Goal: Task Accomplishment & Management: Manage account settings

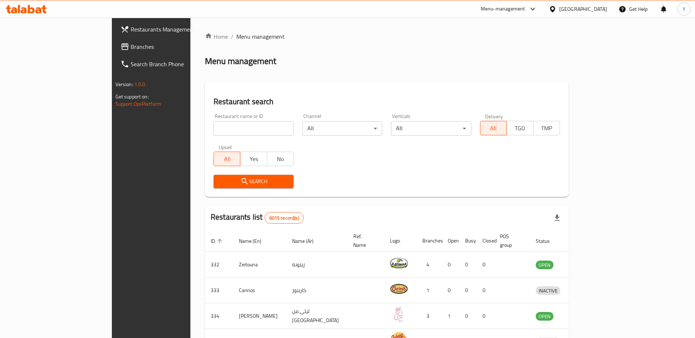
click at [131, 45] on span "Branches" at bounding box center [177, 46] width 92 height 9
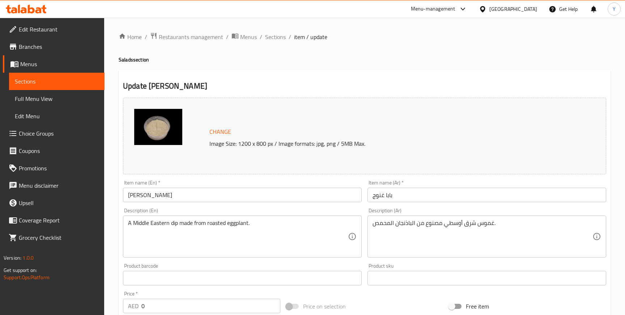
click at [509, 9] on div "United Arab Emirates" at bounding box center [514, 9] width 48 height 8
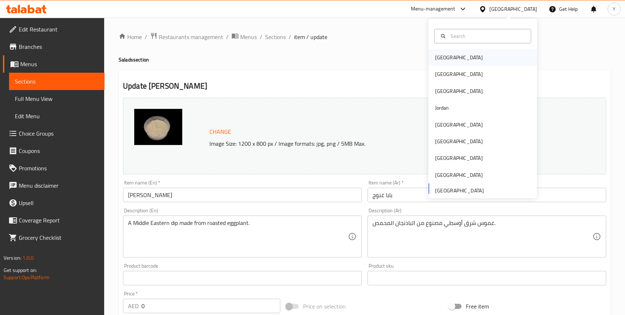
click at [450, 50] on div "[GEOGRAPHIC_DATA]" at bounding box center [459, 57] width 59 height 17
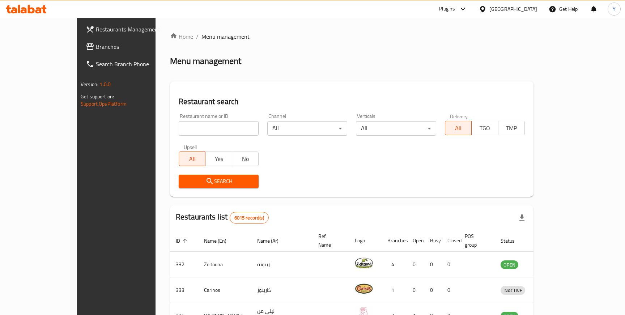
click at [468, 7] on div at bounding box center [462, 9] width 12 height 9
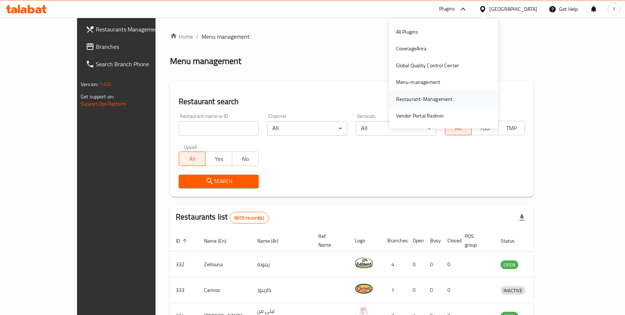
click at [420, 98] on div "Restaurant-Management" at bounding box center [424, 99] width 57 height 8
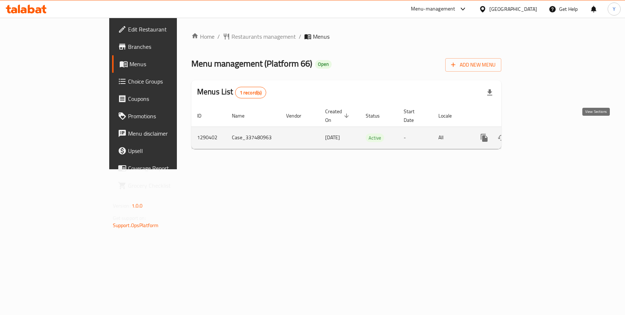
click at [541, 134] on icon "enhanced table" at bounding box center [536, 138] width 9 height 9
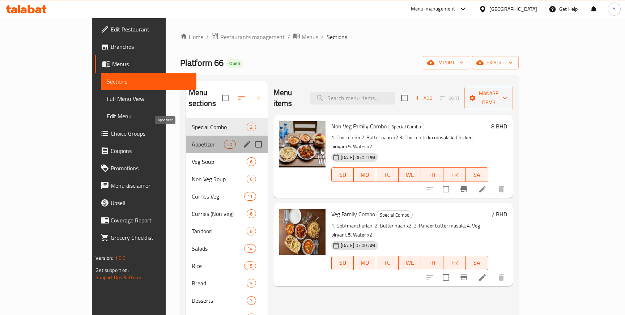
click at [192, 140] on span "Appetizer" at bounding box center [208, 144] width 33 height 9
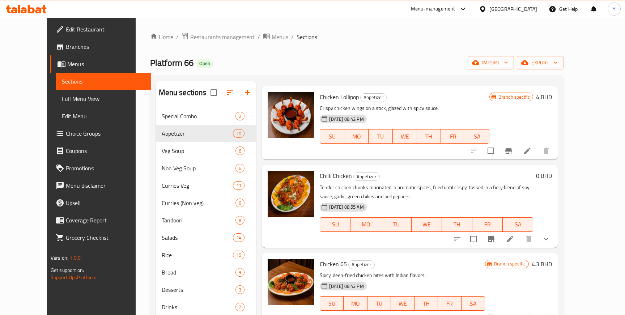
scroll to position [19, 0]
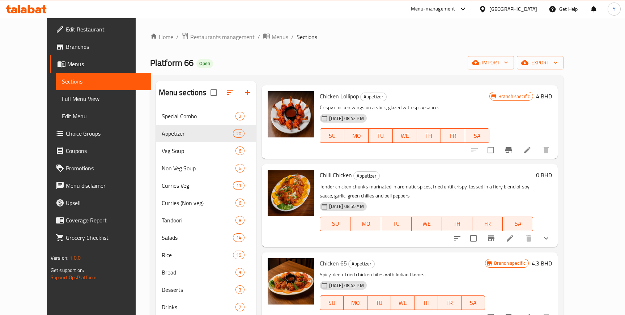
click at [555, 239] on button "show more" at bounding box center [546, 238] width 17 height 17
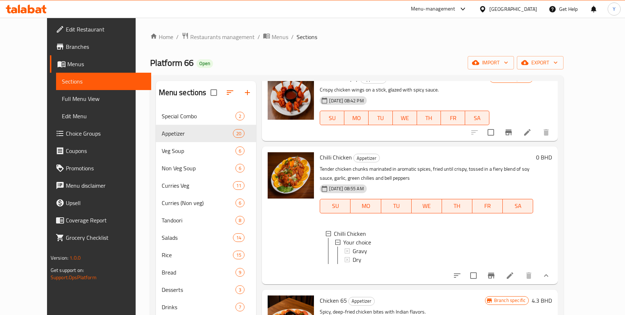
scroll to position [47, 0]
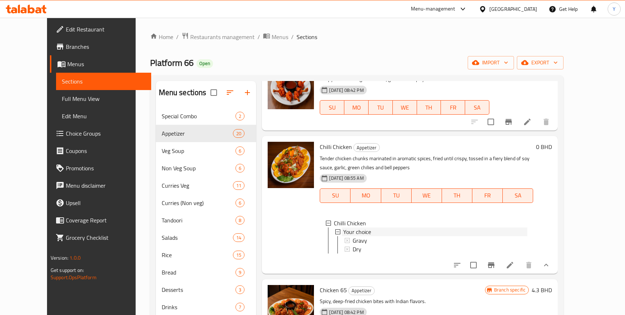
click at [431, 236] on div "Your choice" at bounding box center [435, 232] width 184 height 9
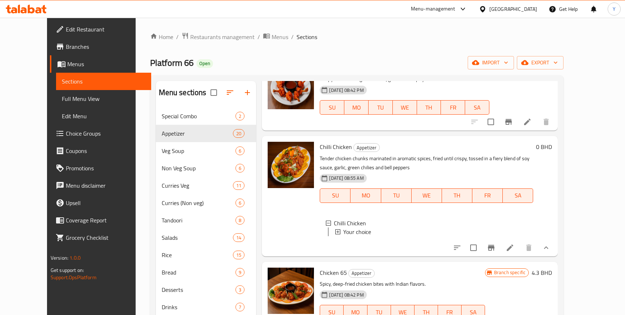
click at [431, 236] on div "Your choice" at bounding box center [435, 232] width 184 height 9
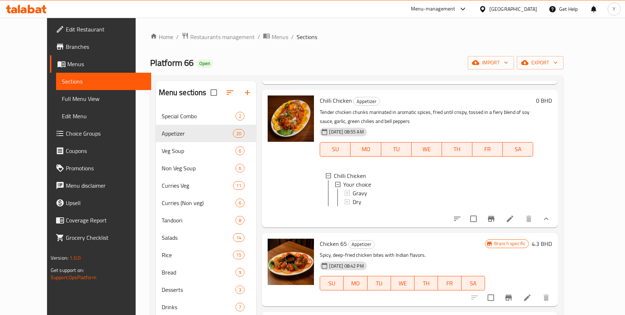
scroll to position [94, 0]
click at [515, 217] on icon at bounding box center [510, 218] width 9 height 9
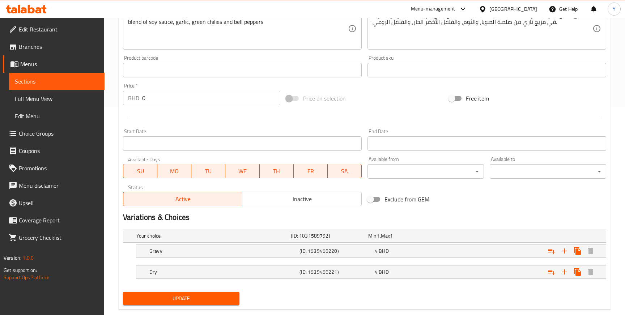
scroll to position [223, 0]
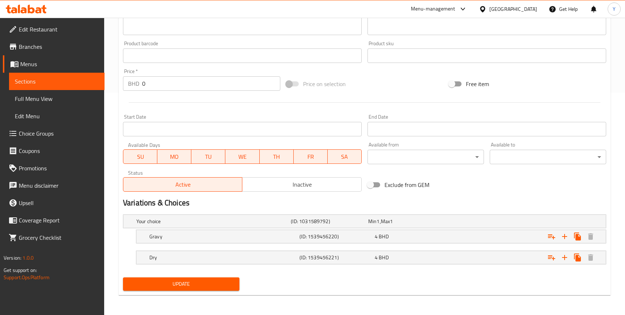
click at [27, 64] on span "Menus" at bounding box center [59, 64] width 79 height 9
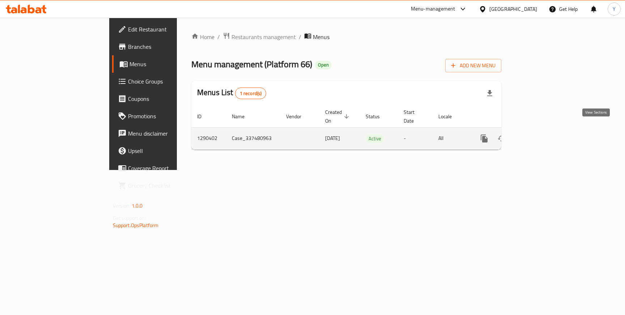
click at [541, 134] on icon "enhanced table" at bounding box center [536, 138] width 9 height 9
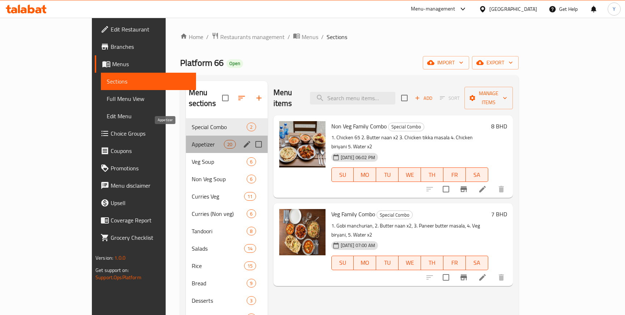
click at [192, 140] on span "Appetizer" at bounding box center [208, 144] width 33 height 9
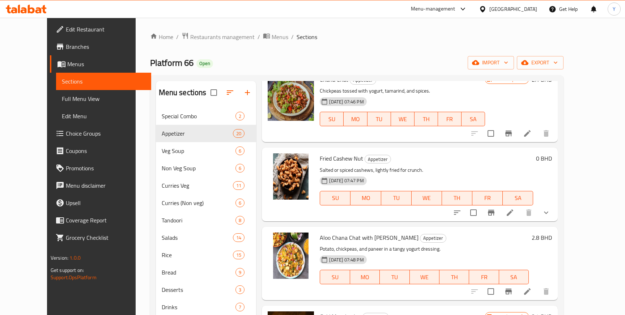
scroll to position [693, 0]
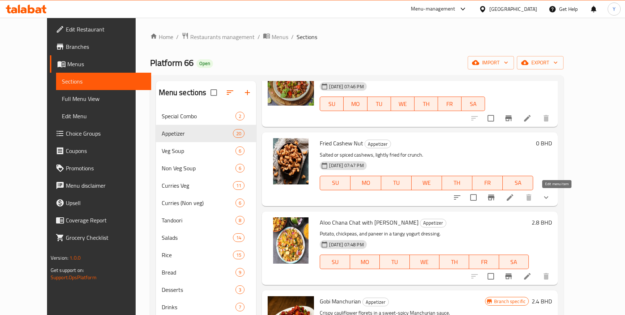
click at [515, 198] on icon at bounding box center [510, 197] width 9 height 9
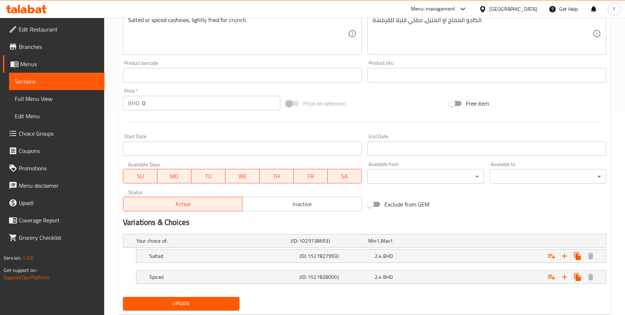
scroll to position [223, 0]
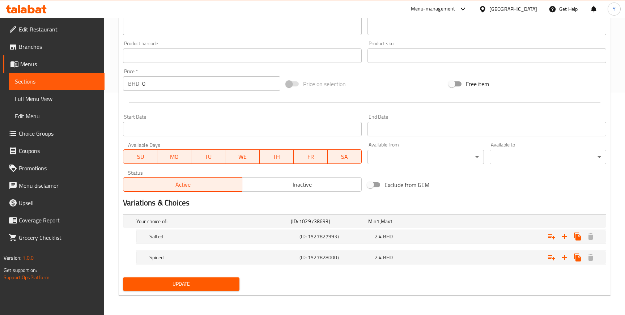
click at [467, 192] on div "Exclude from GEM" at bounding box center [446, 185] width 163 height 20
